Goal: Subscribe to service/newsletter

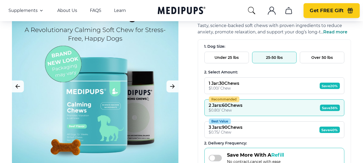
click at [333, 12] on span "Get FREE Gift" at bounding box center [327, 11] width 34 height 6
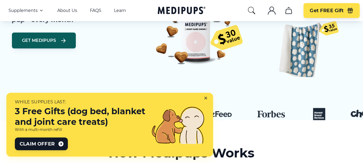
scroll to position [159, 0]
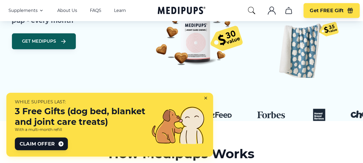
click at [205, 97] on icon at bounding box center [207, 99] width 5 height 5
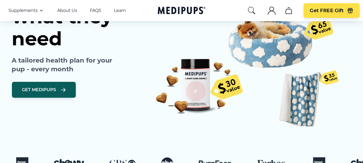
scroll to position [0, 0]
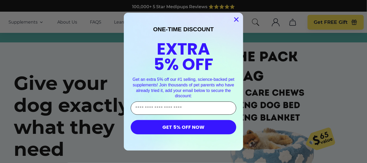
click at [153, 109] on input "Enter Your Email Address" at bounding box center [184, 108] width 106 height 13
type input "**********"
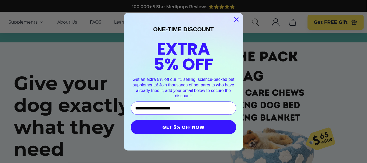
drag, startPoint x: 171, startPoint y: 128, endPoint x: 171, endPoint y: 123, distance: 5.1
click at [170, 128] on button "GET 5% OFF NOW" at bounding box center [184, 127] width 106 height 14
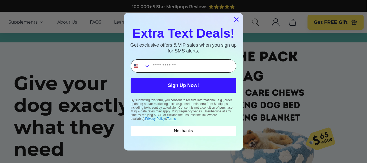
click at [155, 66] on input "Phone Number" at bounding box center [193, 66] width 86 height 13
type input "**********"
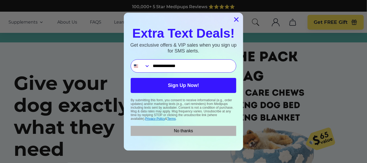
click at [180, 132] on button "No thanks" at bounding box center [184, 131] width 106 height 10
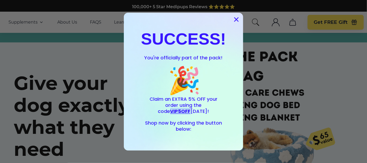
drag, startPoint x: 198, startPoint y: 105, endPoint x: 217, endPoint y: 109, distance: 19.0
click at [191, 109] on span "VIP5OFF" at bounding box center [180, 111] width 20 height 7
copy span "VIP5OFF"
drag, startPoint x: 177, startPoint y: 143, endPoint x: 181, endPoint y: 136, distance: 8.0
click at [177, 143] on div "SUCCESS! You're officially part of the pack! 🎉 Claim an EXTRA 5% OFF your order…" at bounding box center [183, 81] width 109 height 127
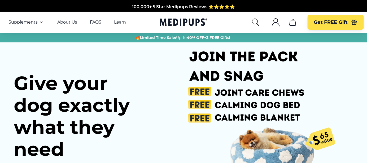
click at [303, 57] on div "Close dialog SUCCESS! You're officially part of the pack! 🎉 Claim an EXTRA 5% O…" at bounding box center [183, 81] width 367 height 163
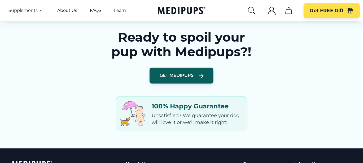
scroll to position [770, 0]
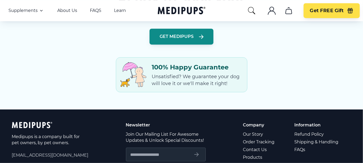
click at [174, 39] on span "Get Medipups" at bounding box center [177, 36] width 34 height 5
